Goal: Complete application form: Complete application form

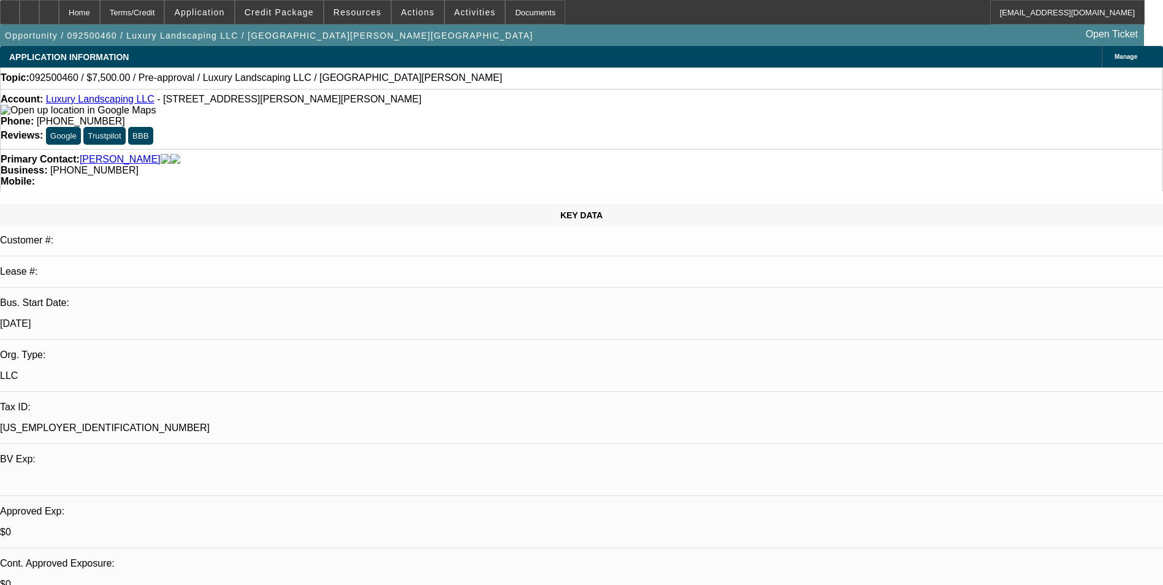
select select "0"
select select "2"
select select "0.1"
select select "4"
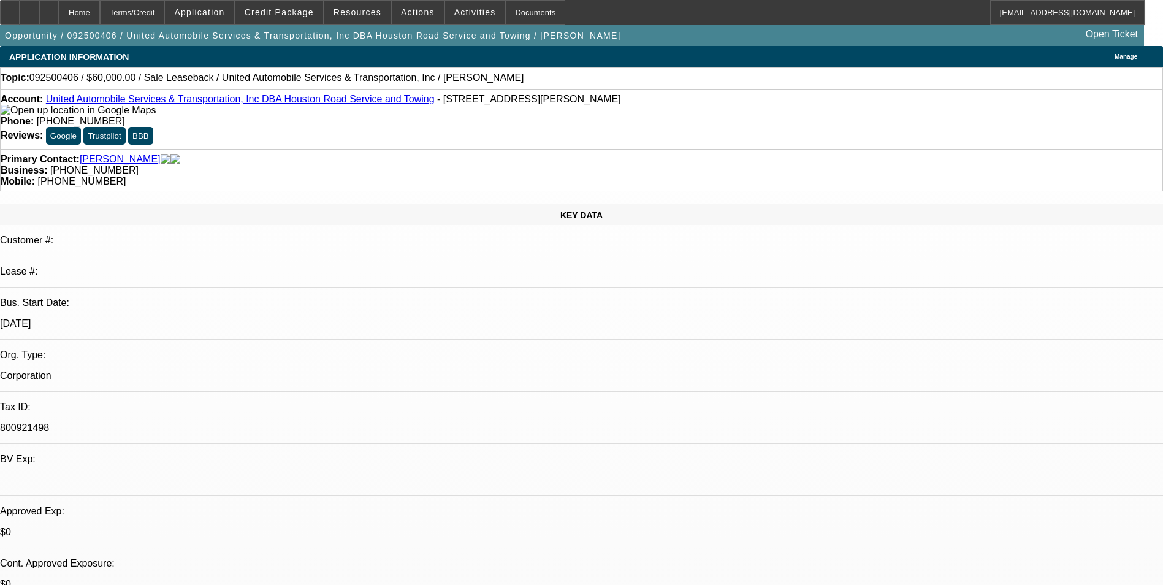
select select "0"
select select "2"
select select "0.1"
select select "4"
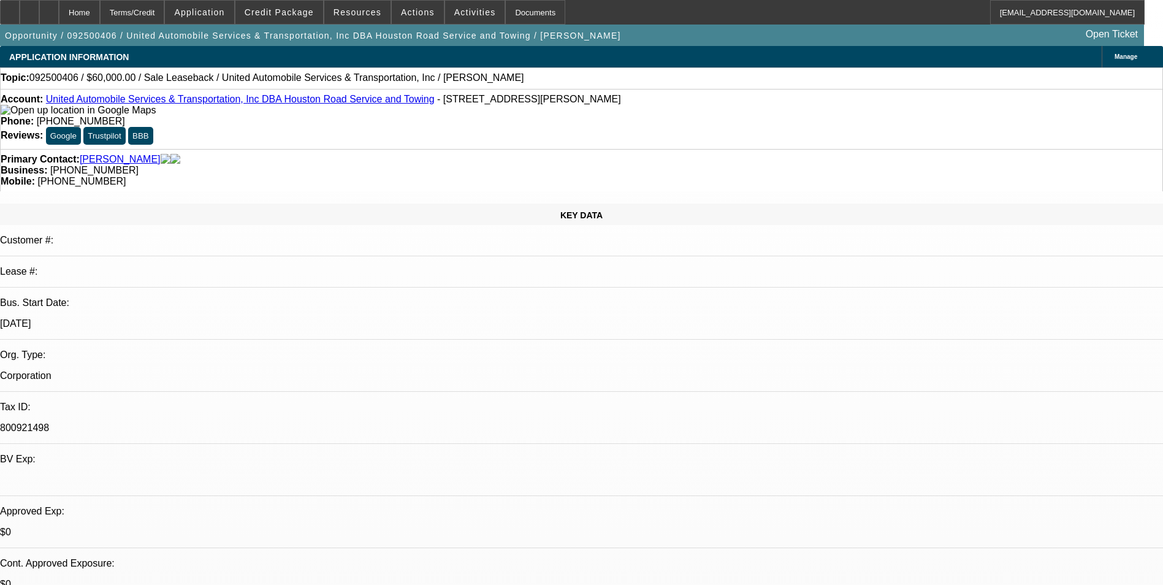
scroll to position [245, 0]
